Goal: Task Accomplishment & Management: Manage account settings

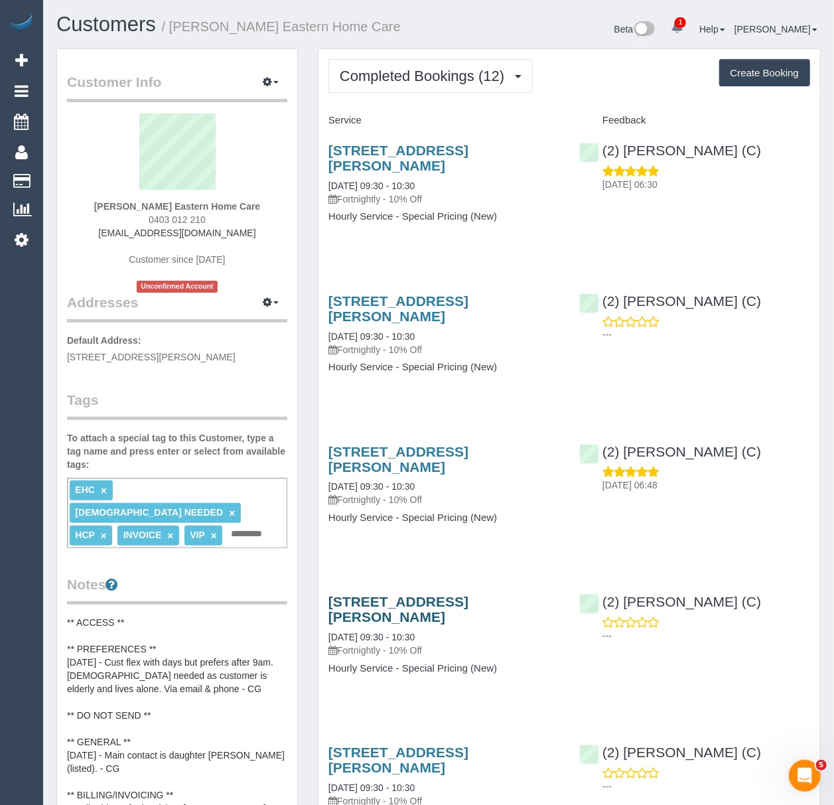
scroll to position [88, 0]
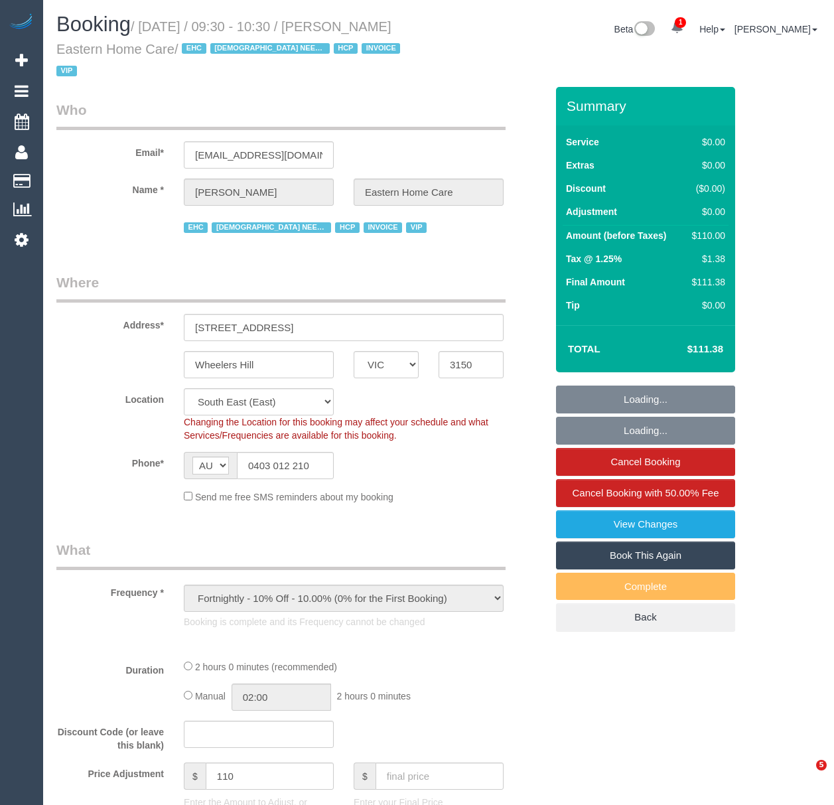
select select "VIC"
select select "number:28"
select select "number:14"
select select "number:19"
select select "number:23"
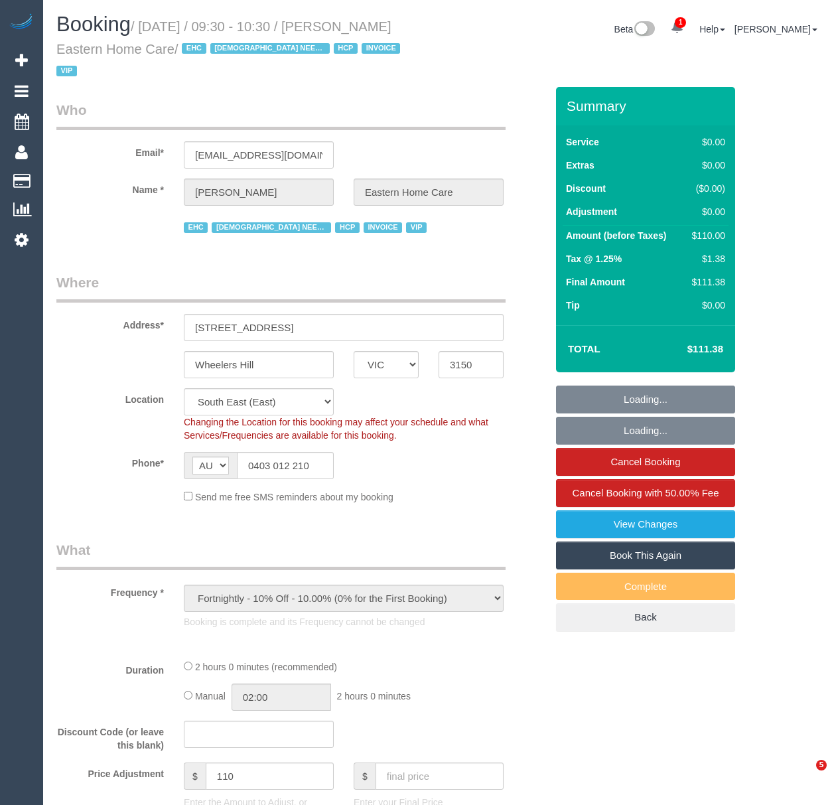
select select "number:35"
select select "object:1376"
select select "120"
